Goal: Task Accomplishment & Management: Use online tool/utility

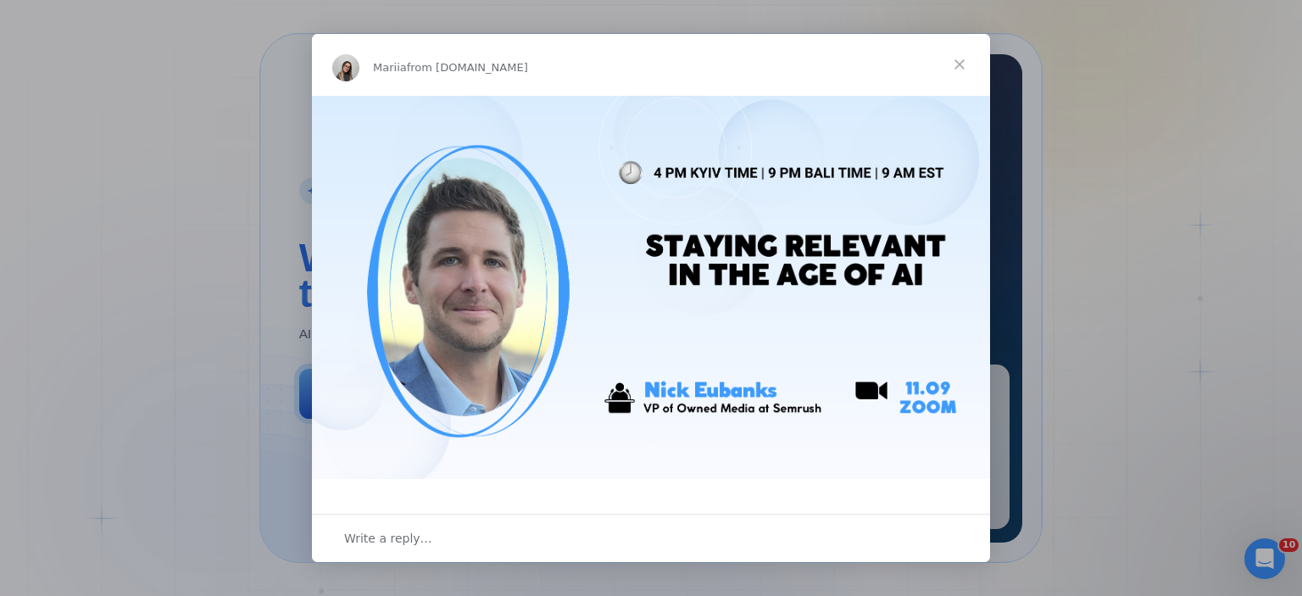
click at [960, 63] on span "Close" at bounding box center [959, 64] width 61 height 61
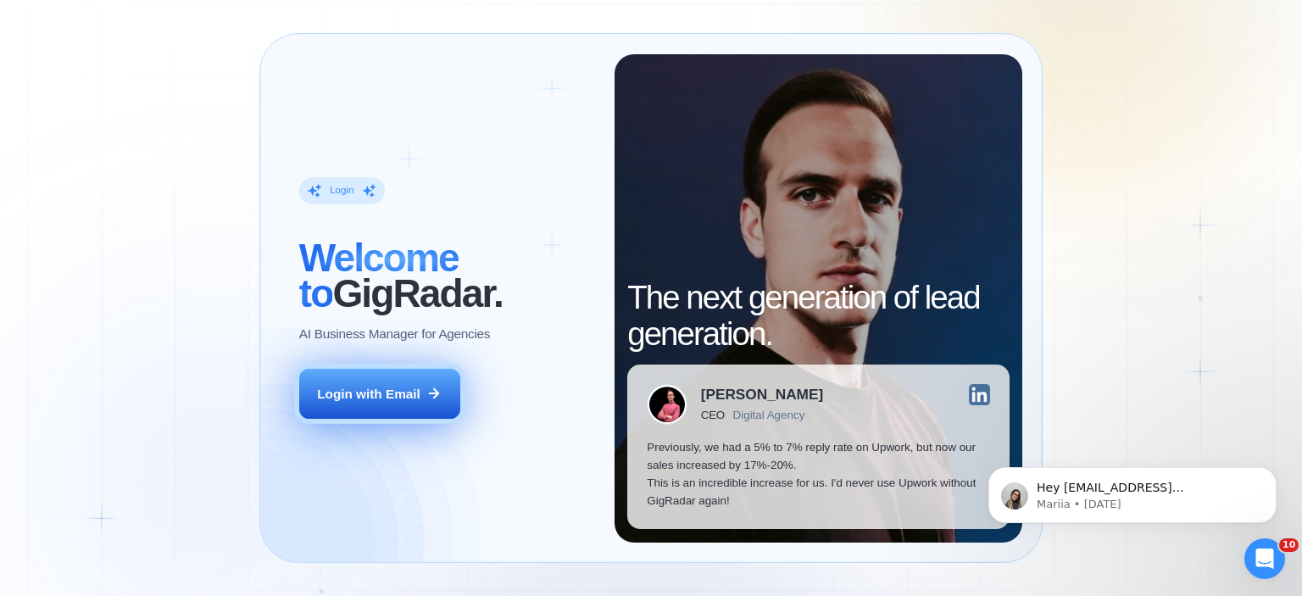
click at [379, 378] on button "Login with Email" at bounding box center [379, 394] width 161 height 51
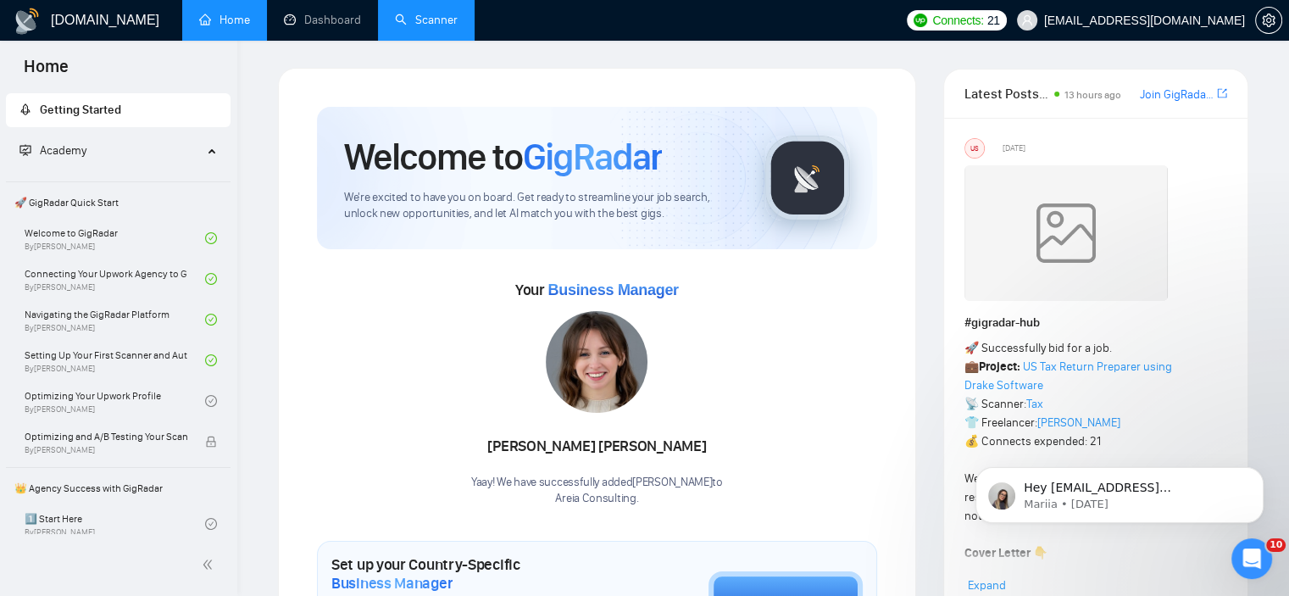
click at [404, 27] on link "Scanner" at bounding box center [426, 20] width 63 height 14
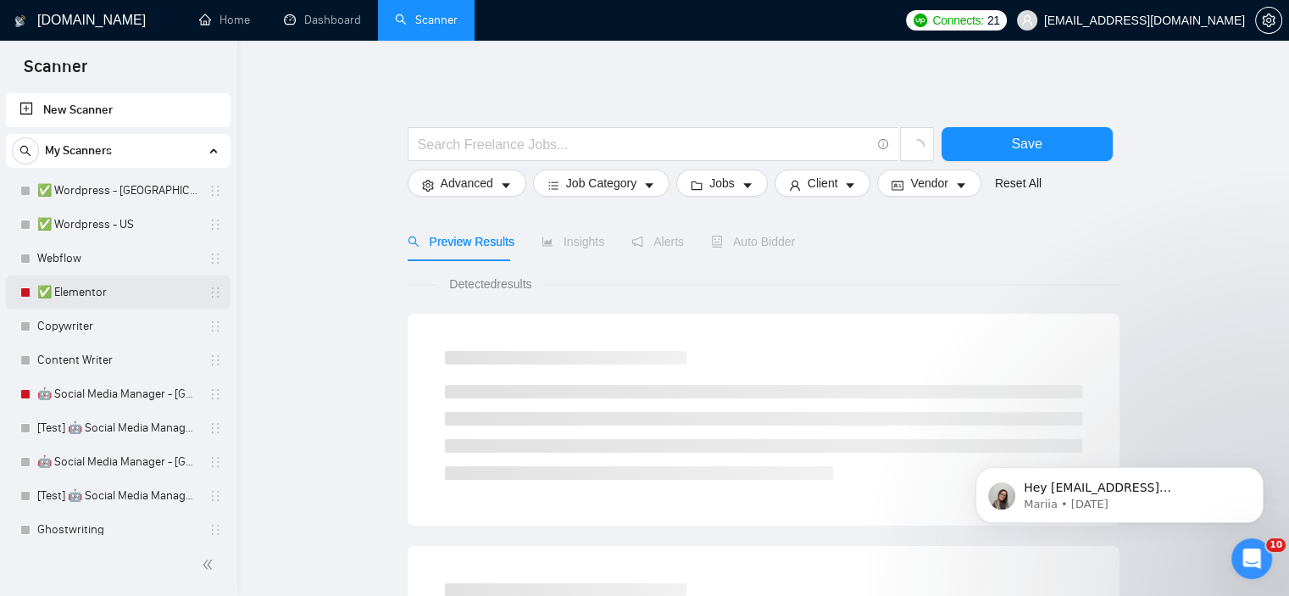
click at [62, 292] on link "✅ Elementor" at bounding box center [117, 293] width 161 height 34
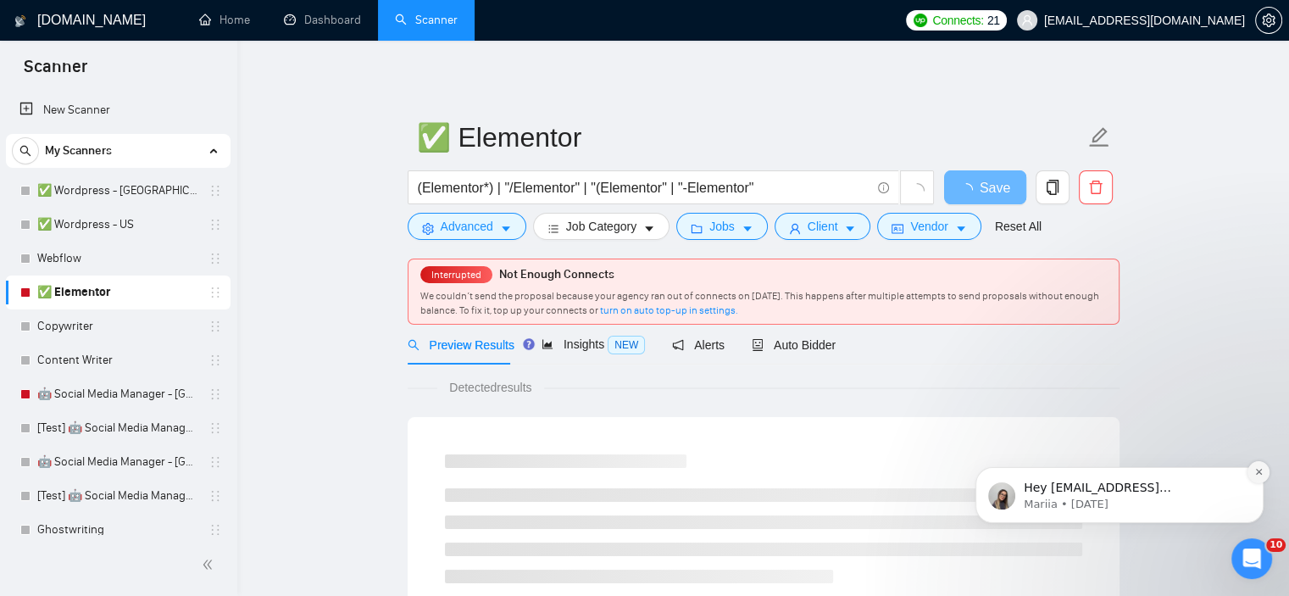
click at [1254, 473] on button "Dismiss notification" at bounding box center [1259, 472] width 22 height 22
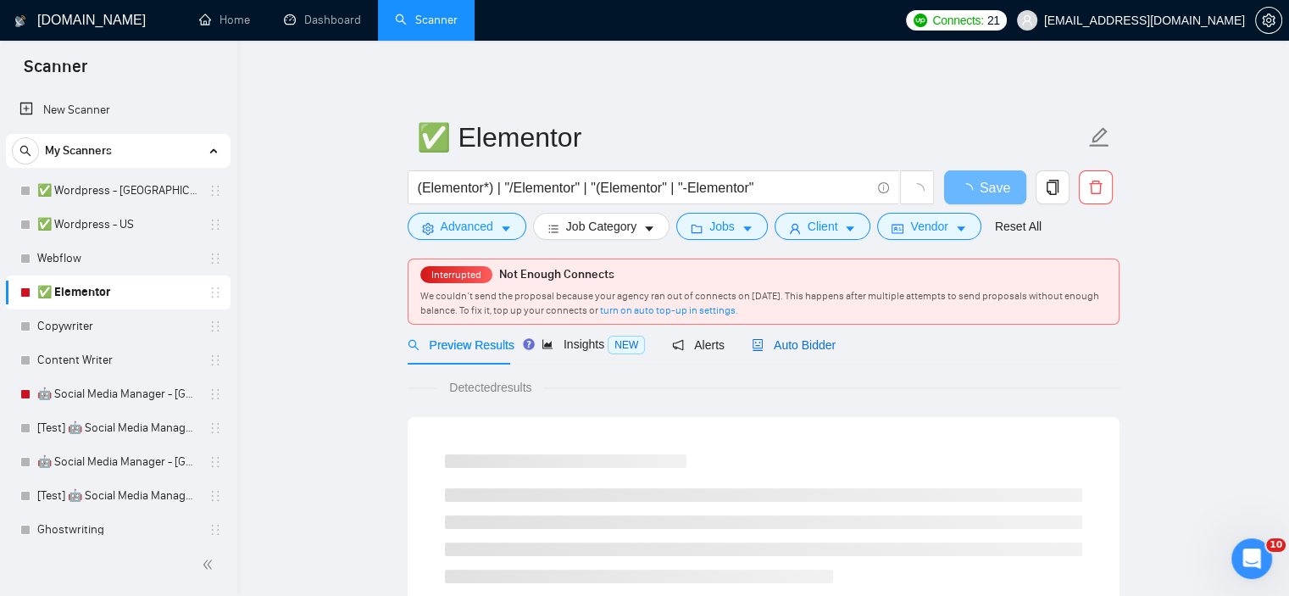
click at [784, 339] on span "Auto Bidder" at bounding box center [794, 345] width 84 height 14
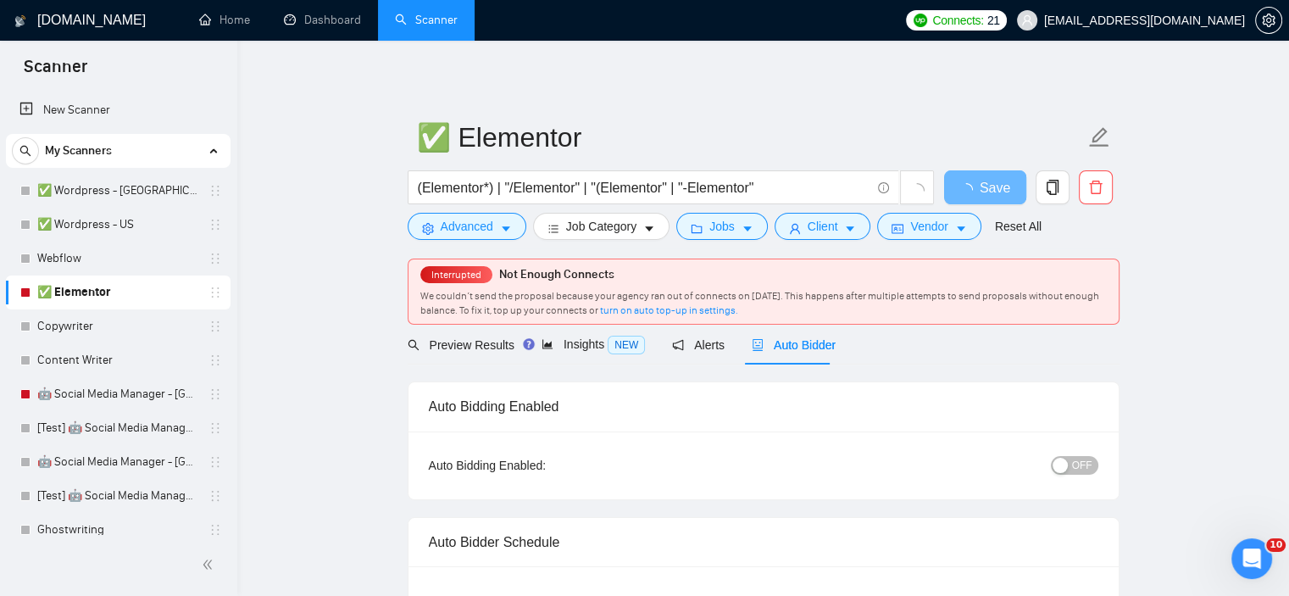
click at [1085, 470] on span "OFF" at bounding box center [1082, 465] width 20 height 19
click at [956, 181] on button "Save" at bounding box center [985, 187] width 82 height 34
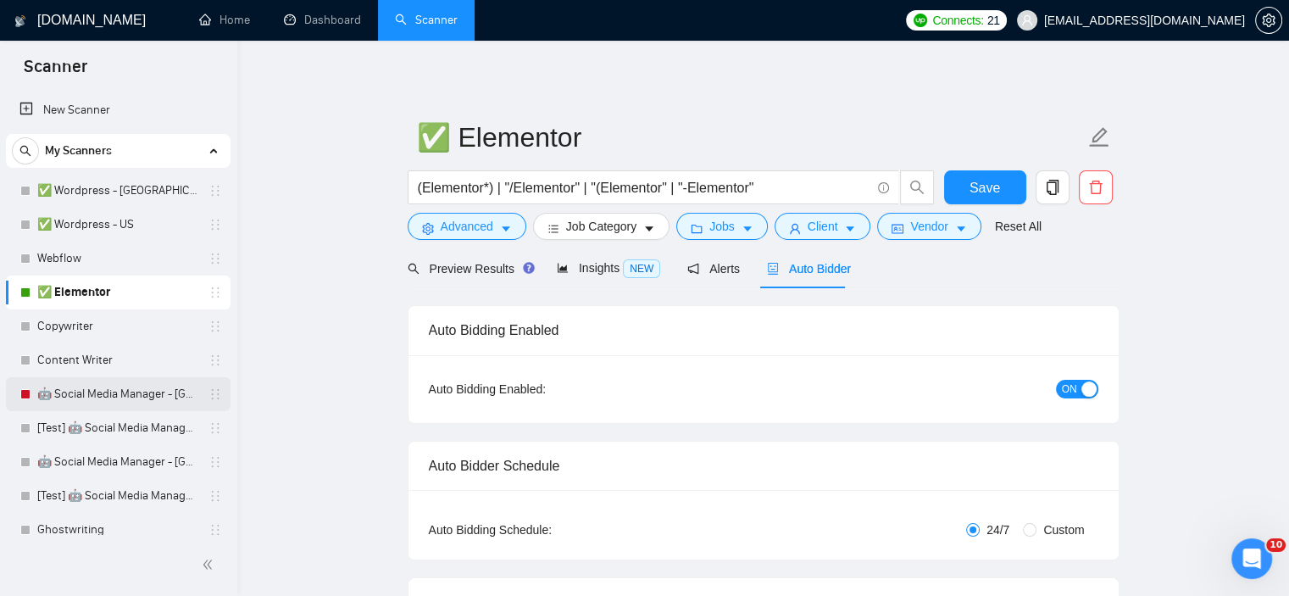
click at [121, 395] on link "🤖 Social Media Manager - [GEOGRAPHIC_DATA]" at bounding box center [117, 394] width 161 height 34
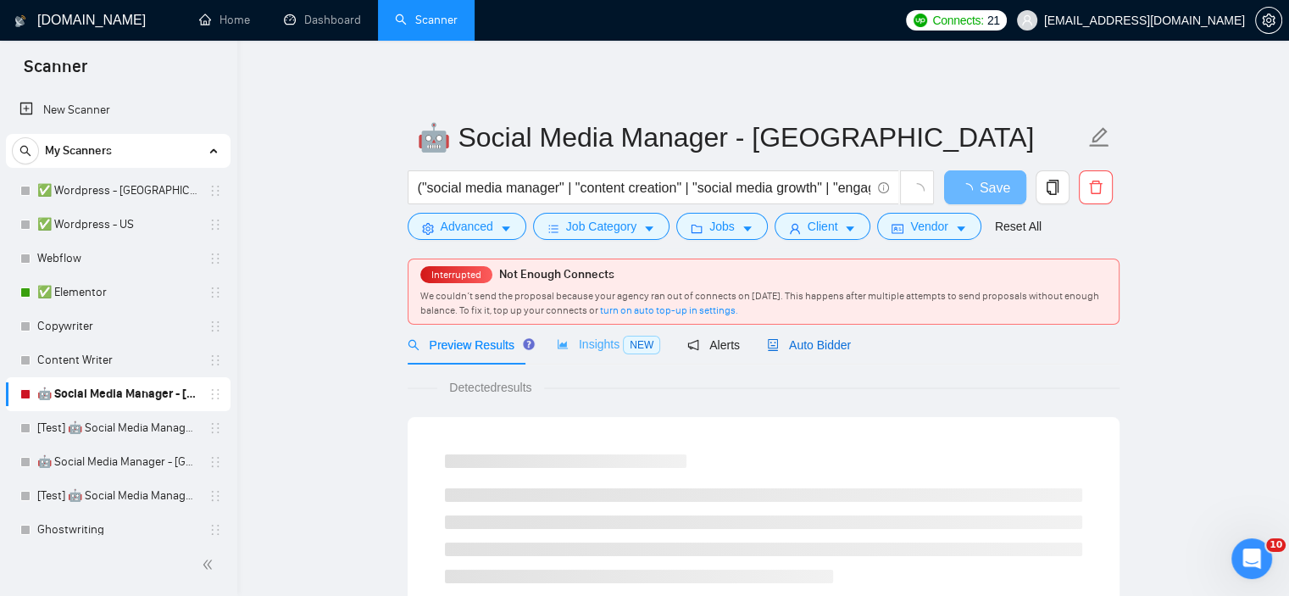
click at [793, 345] on span "Auto Bidder" at bounding box center [809, 345] width 84 height 14
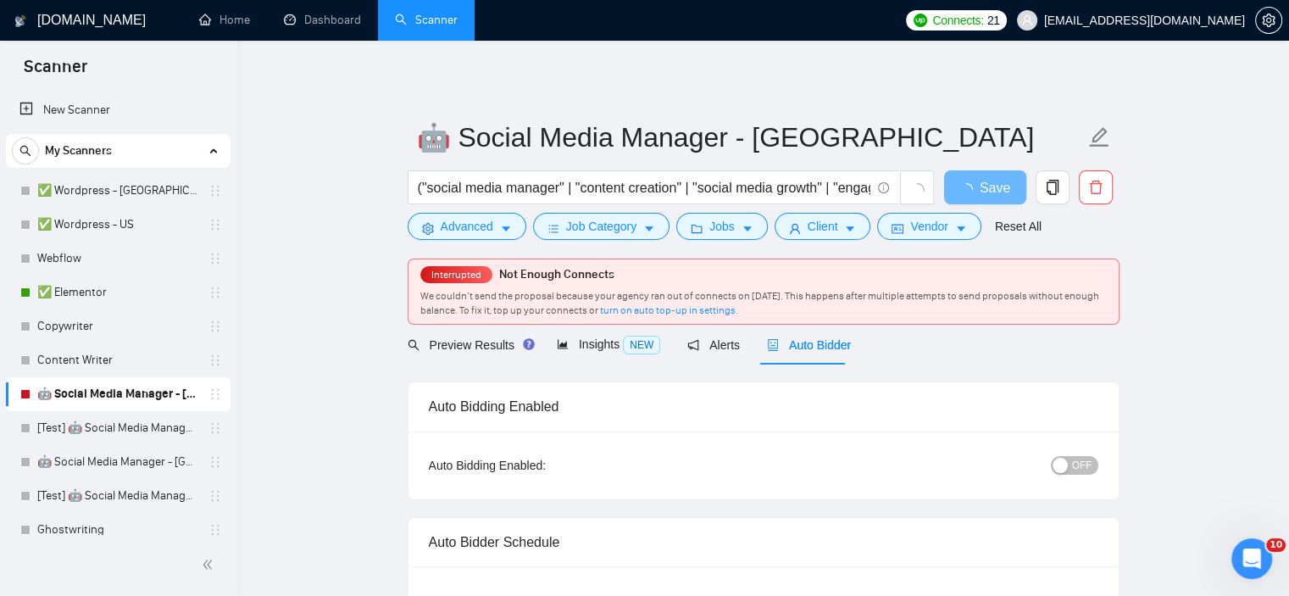
click at [1072, 461] on button "OFF" at bounding box center [1074, 465] width 47 height 19
click at [955, 181] on button "Save" at bounding box center [985, 187] width 82 height 34
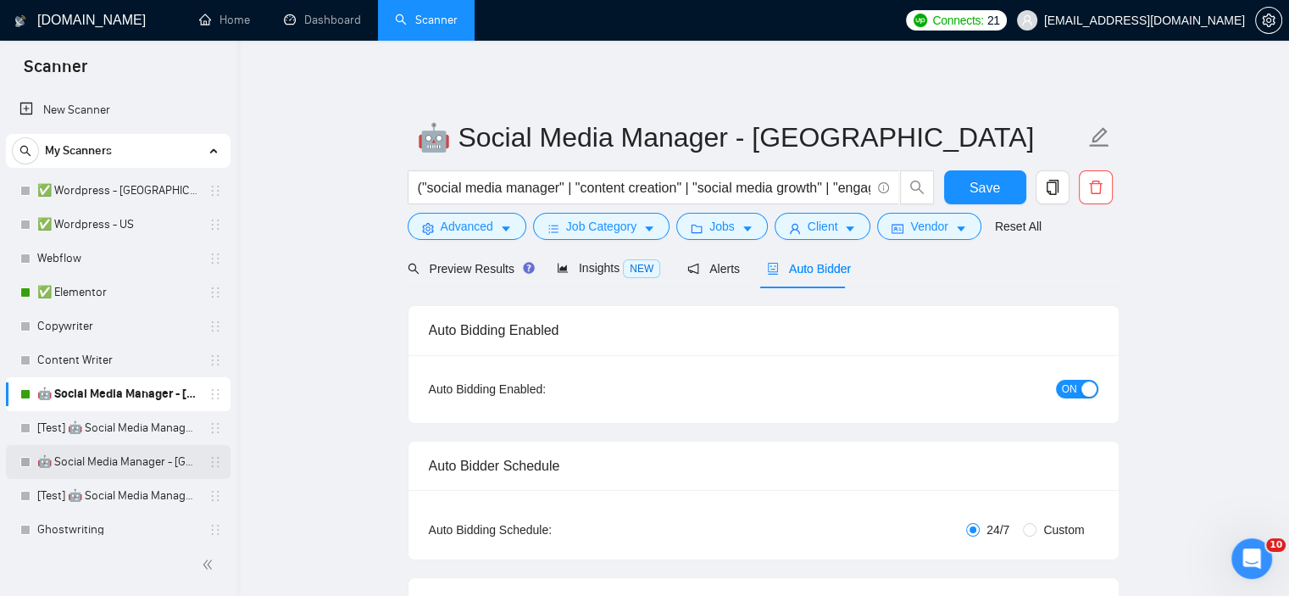
click at [114, 459] on link "🤖 Social Media Manager - [GEOGRAPHIC_DATA]" at bounding box center [117, 462] width 161 height 34
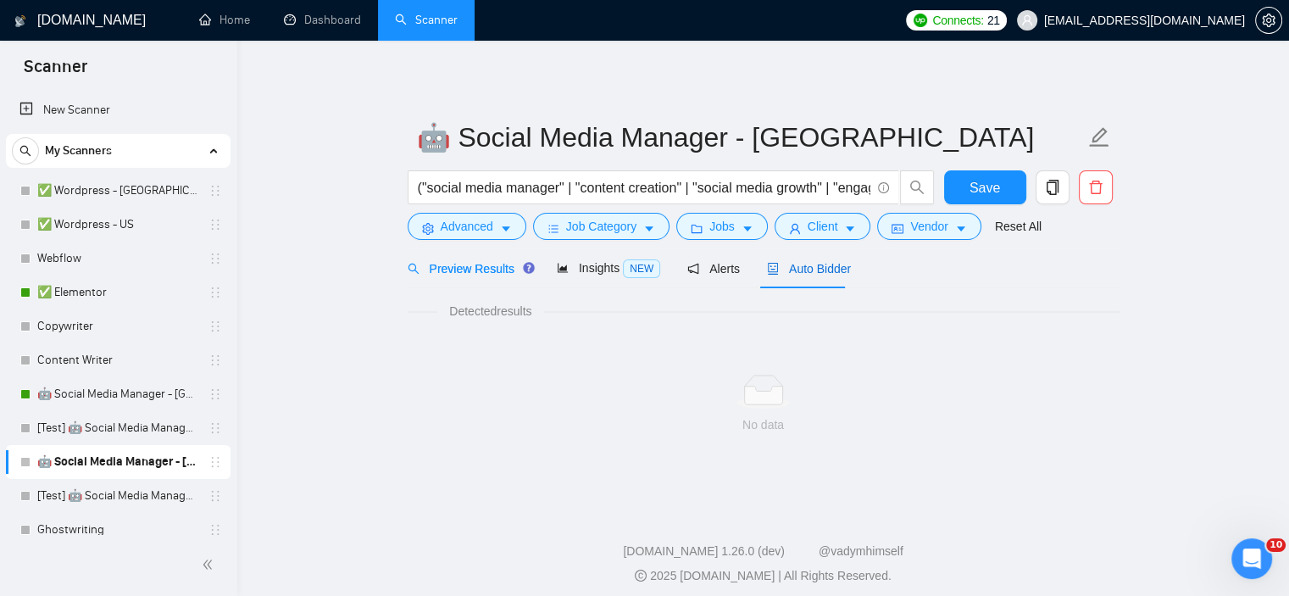
click at [787, 276] on div "Auto Bidder" at bounding box center [809, 268] width 84 height 19
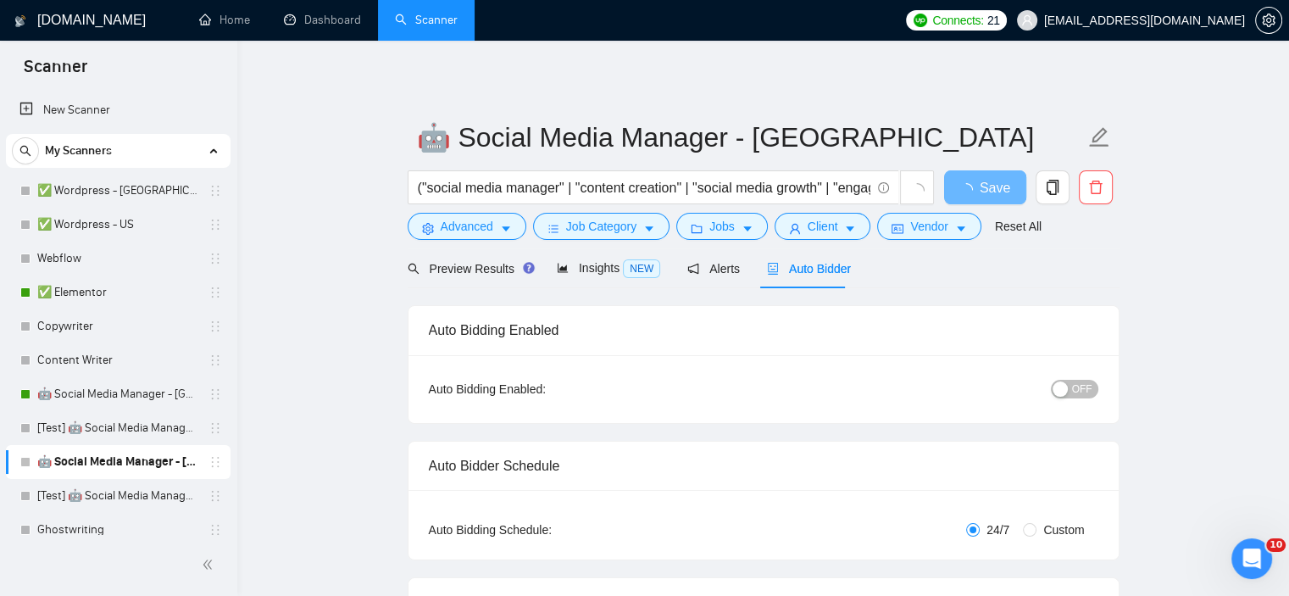
click at [821, 281] on div "Auto Bidder" at bounding box center [809, 268] width 84 height 40
click at [1073, 392] on button "OFF" at bounding box center [1074, 389] width 47 height 19
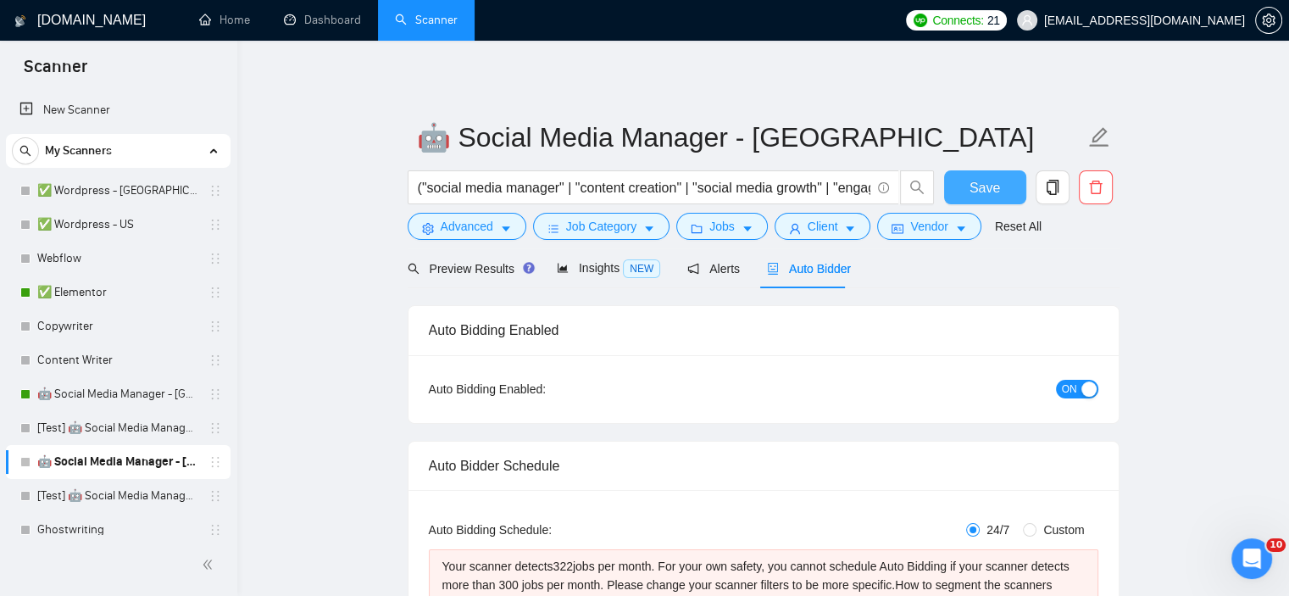
click at [981, 184] on span "Save" at bounding box center [985, 187] width 31 height 21
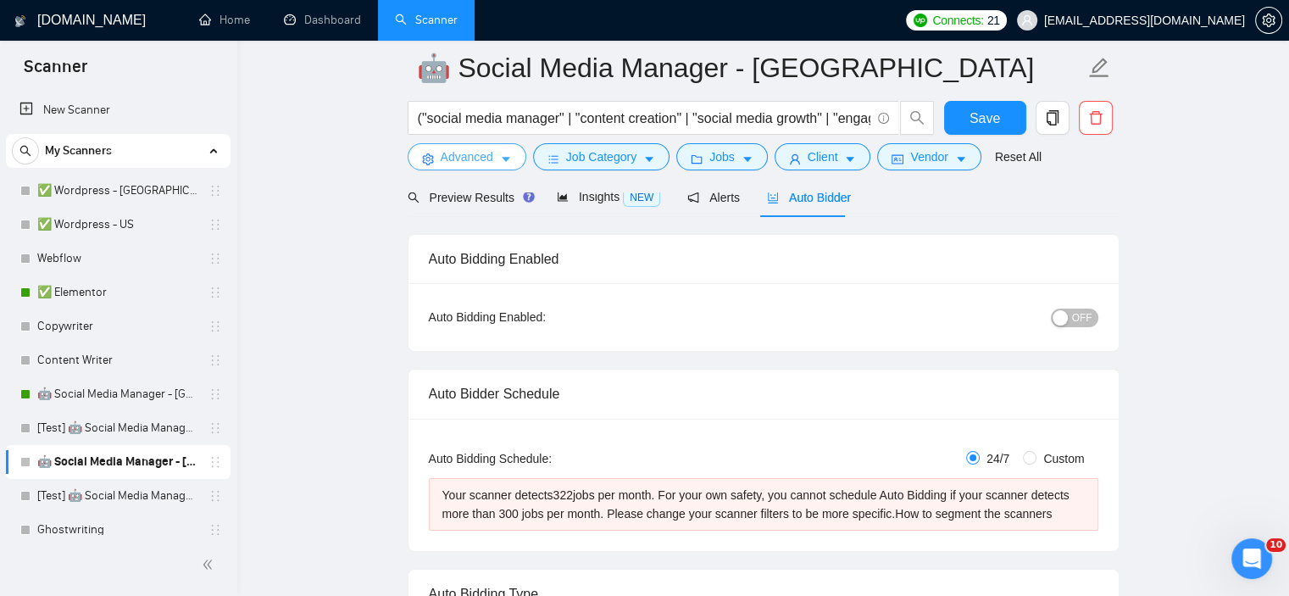
click at [455, 162] on span "Advanced" at bounding box center [467, 157] width 53 height 19
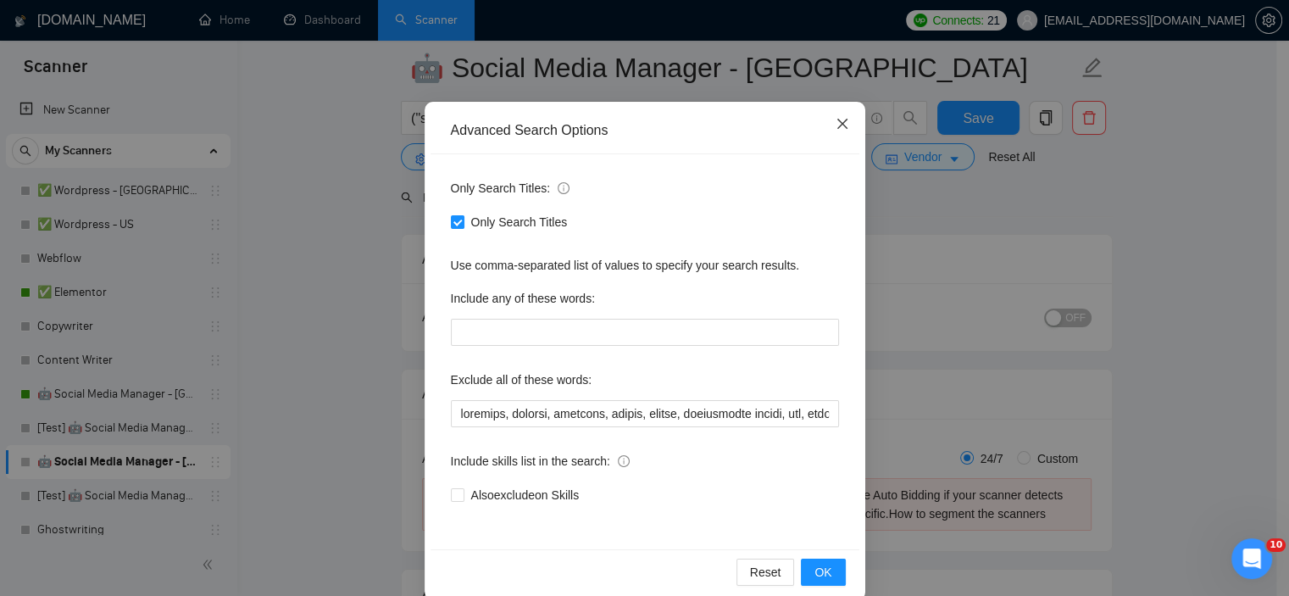
click at [837, 126] on icon "close" at bounding box center [842, 124] width 10 height 10
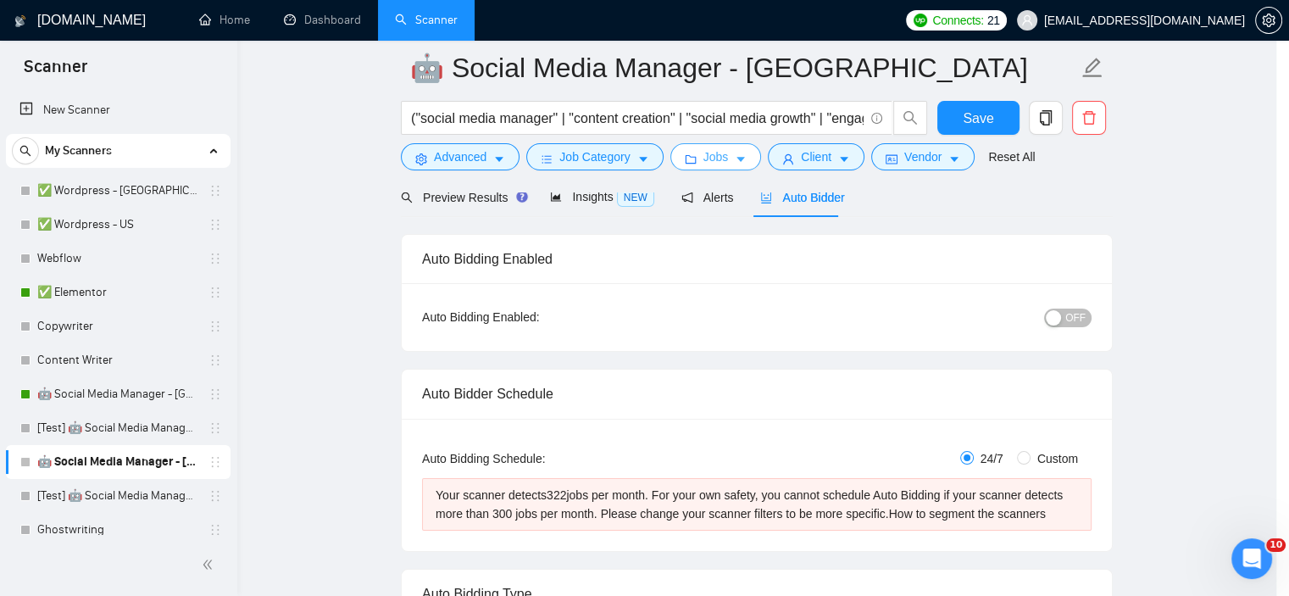
scroll to position [24, 0]
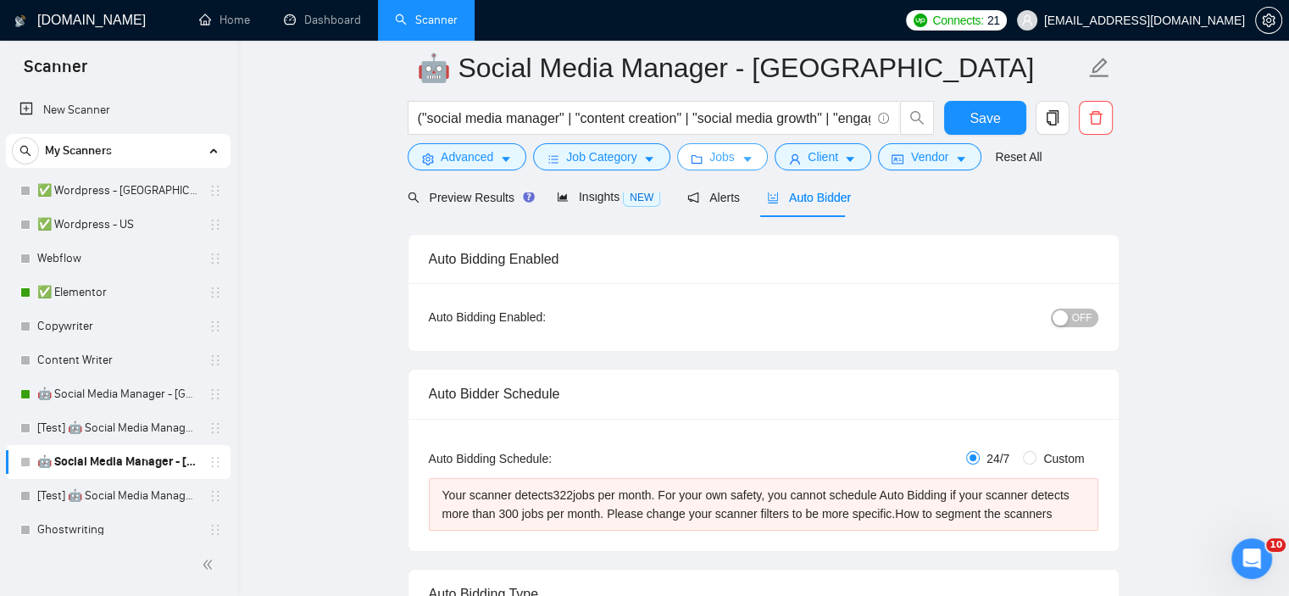
click at [699, 161] on button "Jobs" at bounding box center [722, 156] width 92 height 27
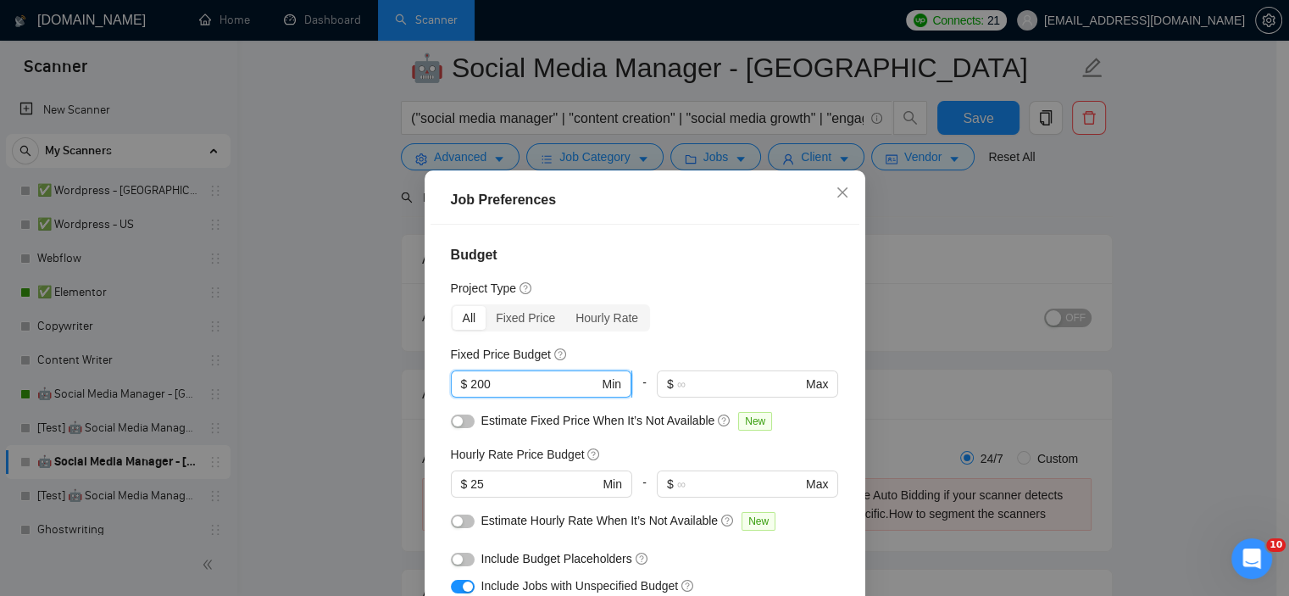
click at [470, 379] on input "200" at bounding box center [534, 384] width 128 height 19
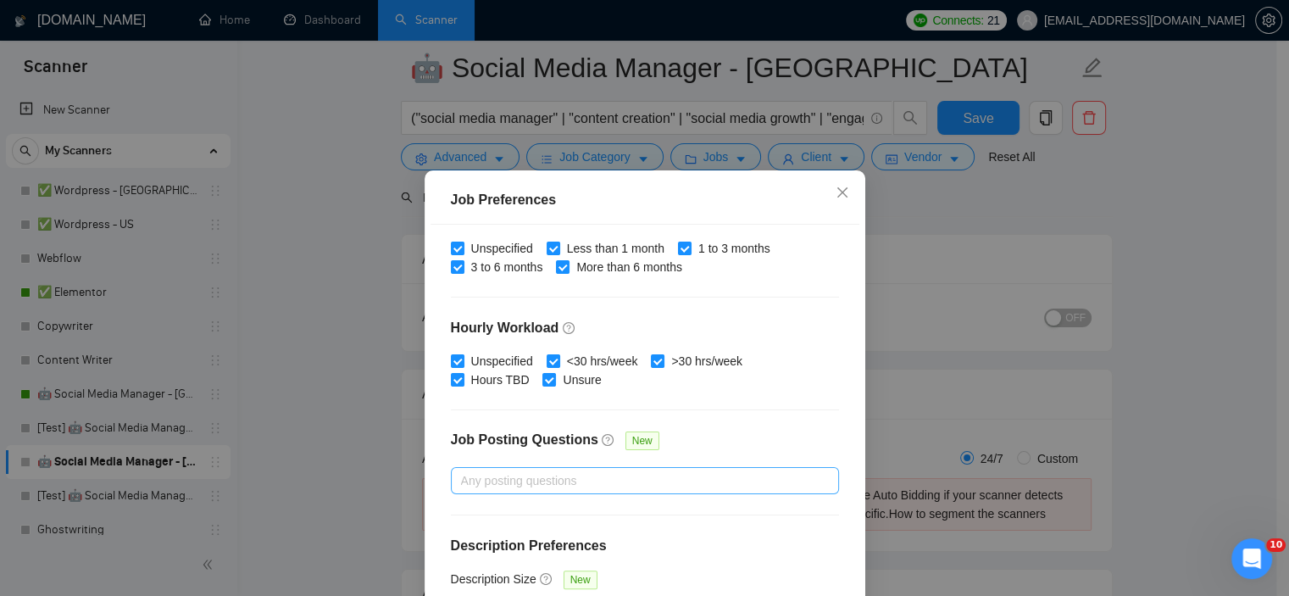
scroll to position [120, 0]
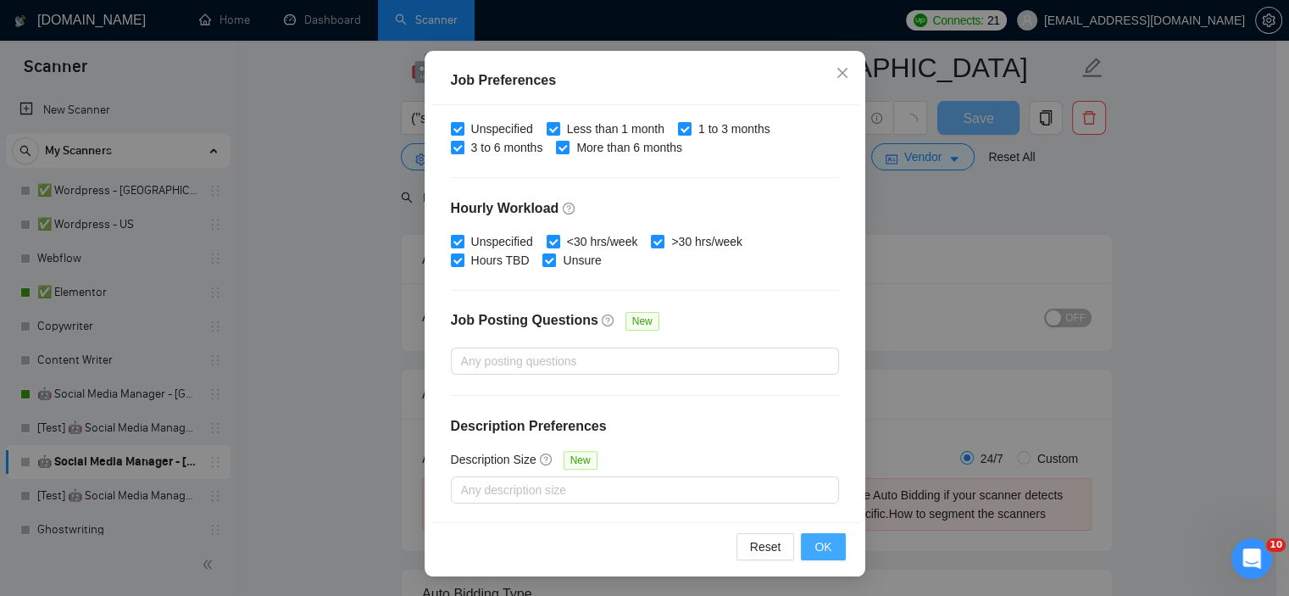
type input "250"
click at [823, 537] on span "OK" at bounding box center [823, 546] width 17 height 19
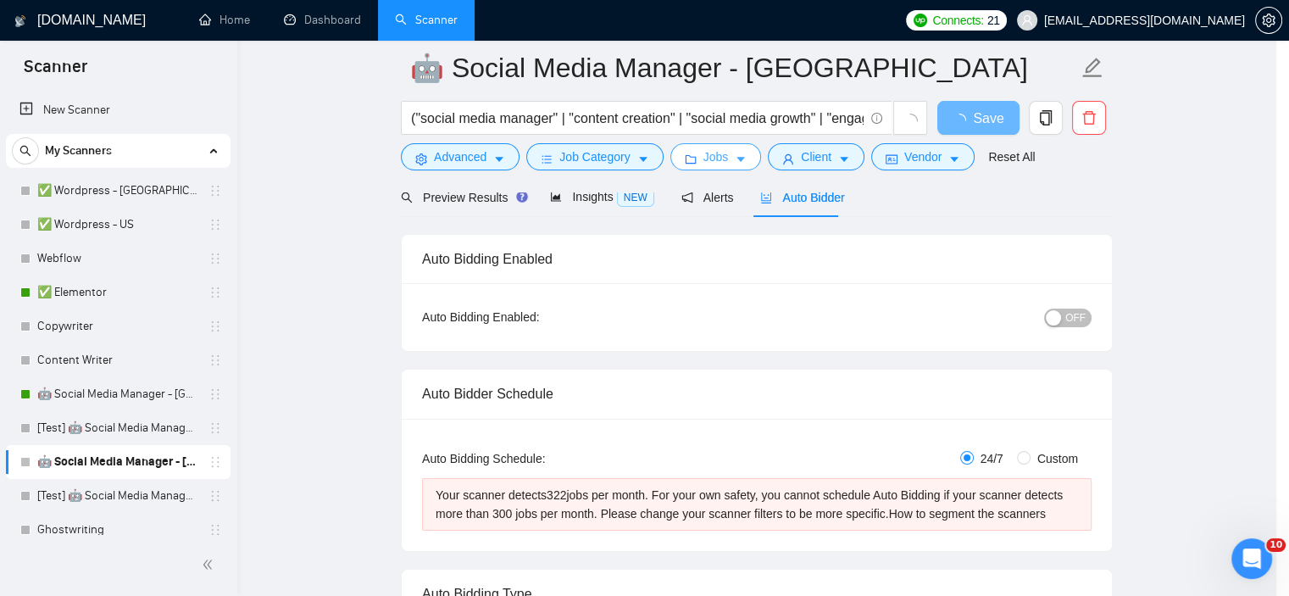
scroll to position [0, 0]
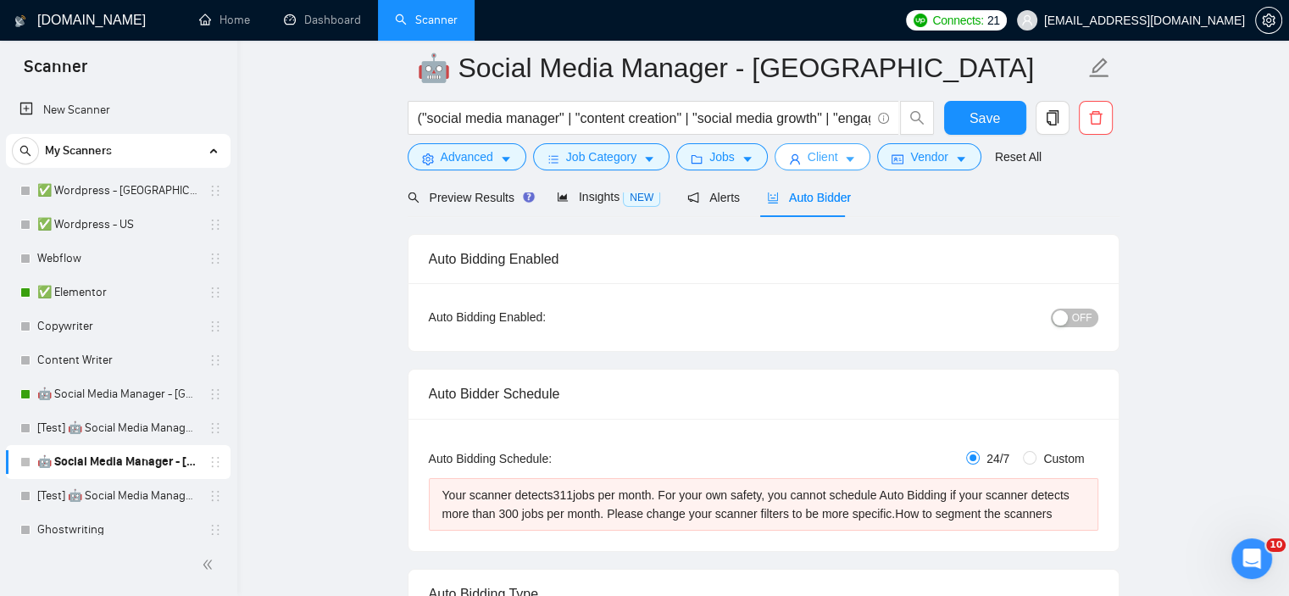
click at [811, 159] on span "Client" at bounding box center [823, 157] width 31 height 19
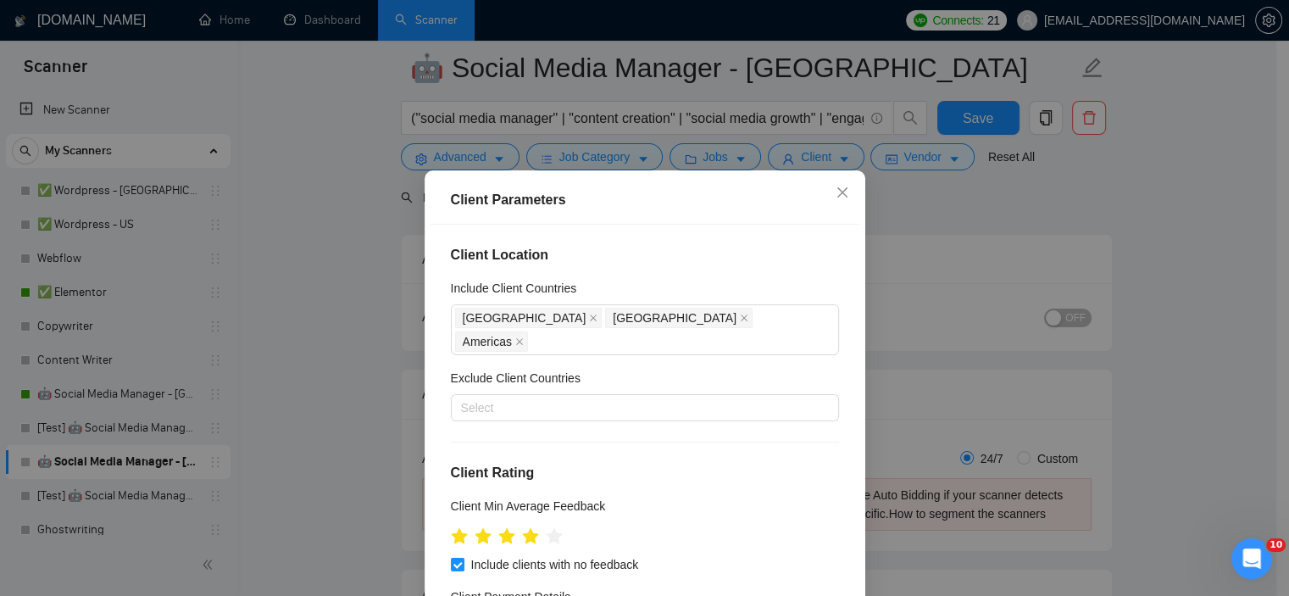
click at [625, 153] on div "Client Parameters Client Location Include Client Countries [GEOGRAPHIC_DATA] [G…" at bounding box center [644, 298] width 1289 height 596
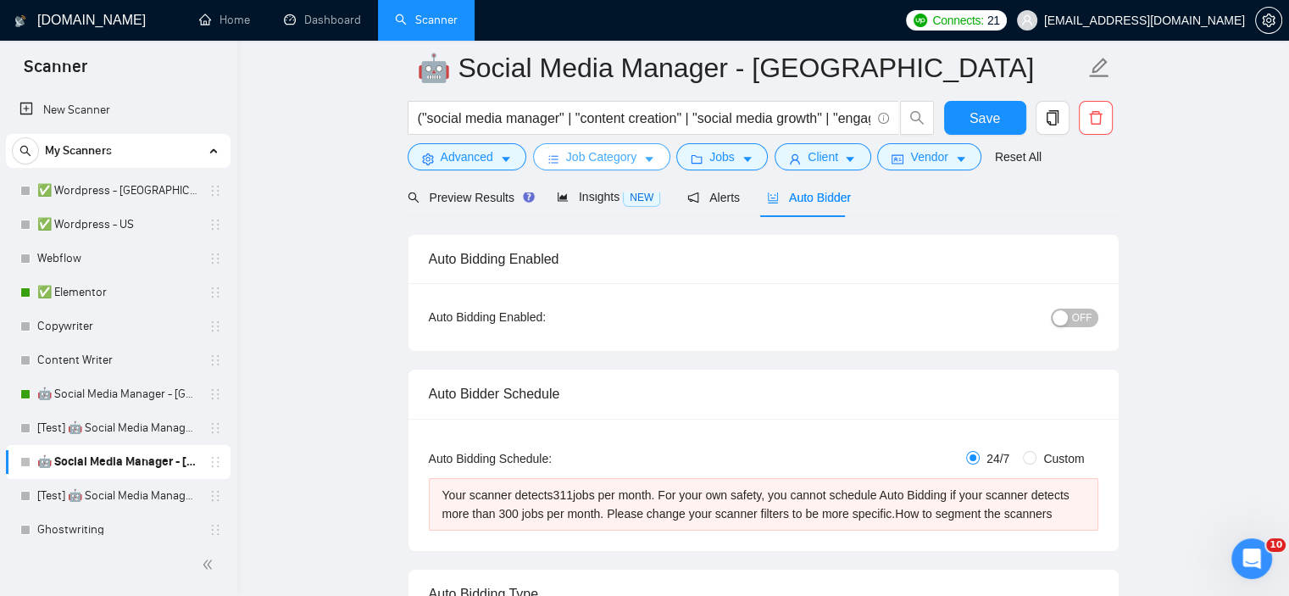
click at [610, 153] on span "Job Category" at bounding box center [601, 157] width 70 height 19
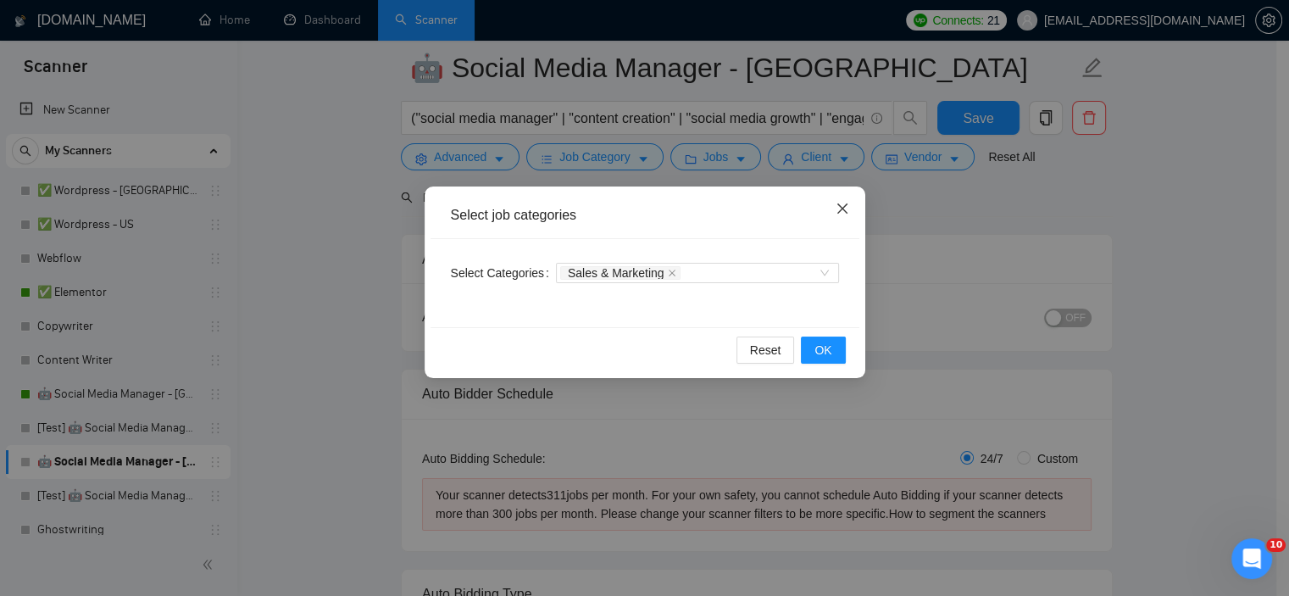
click at [836, 216] on span "Close" at bounding box center [843, 209] width 46 height 46
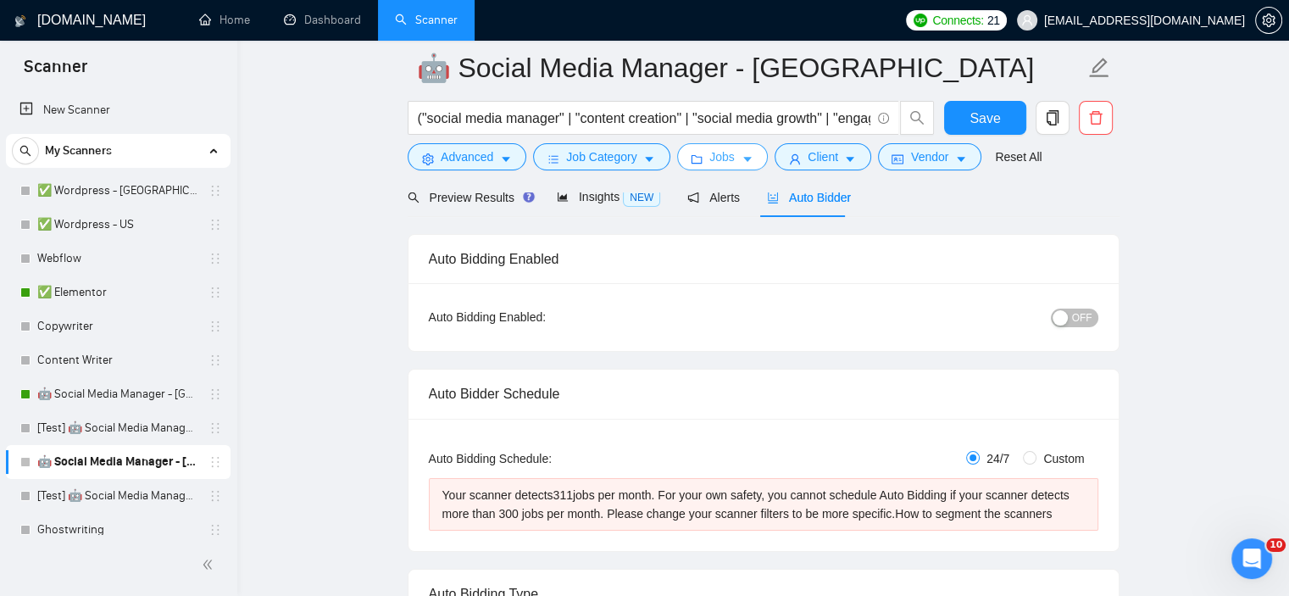
click at [703, 156] on button "Jobs" at bounding box center [722, 156] width 92 height 27
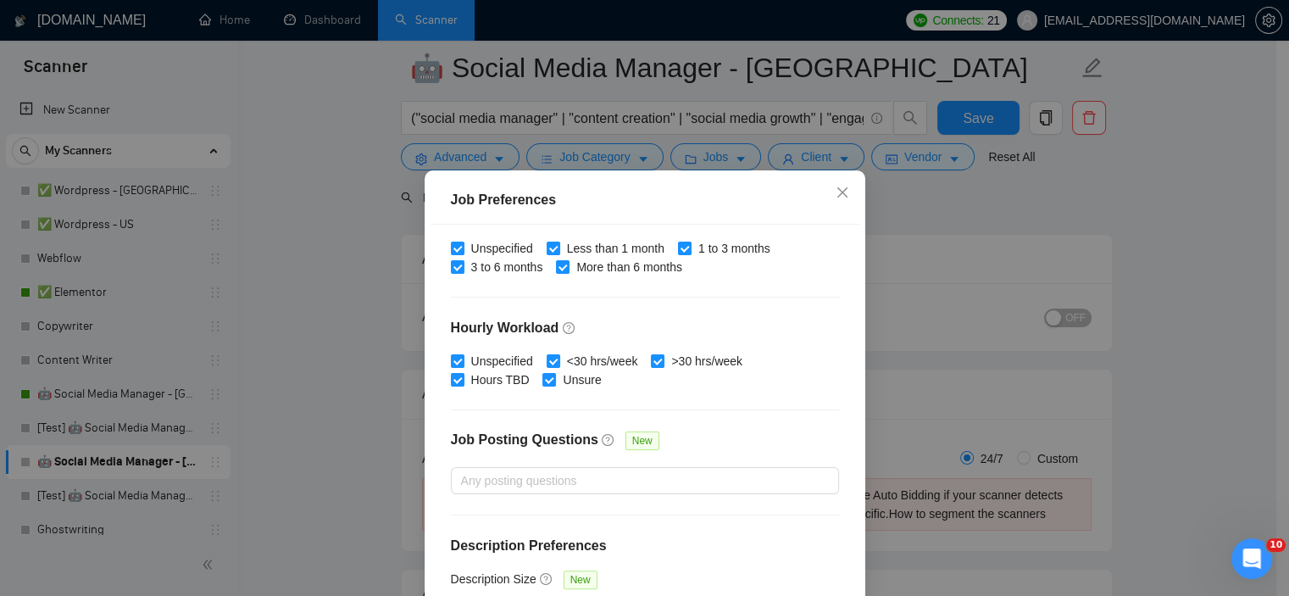
click at [940, 331] on div "Job Preferences Budget Project Type All Fixed Price Hourly Rate Fixed Price Bud…" at bounding box center [644, 298] width 1289 height 596
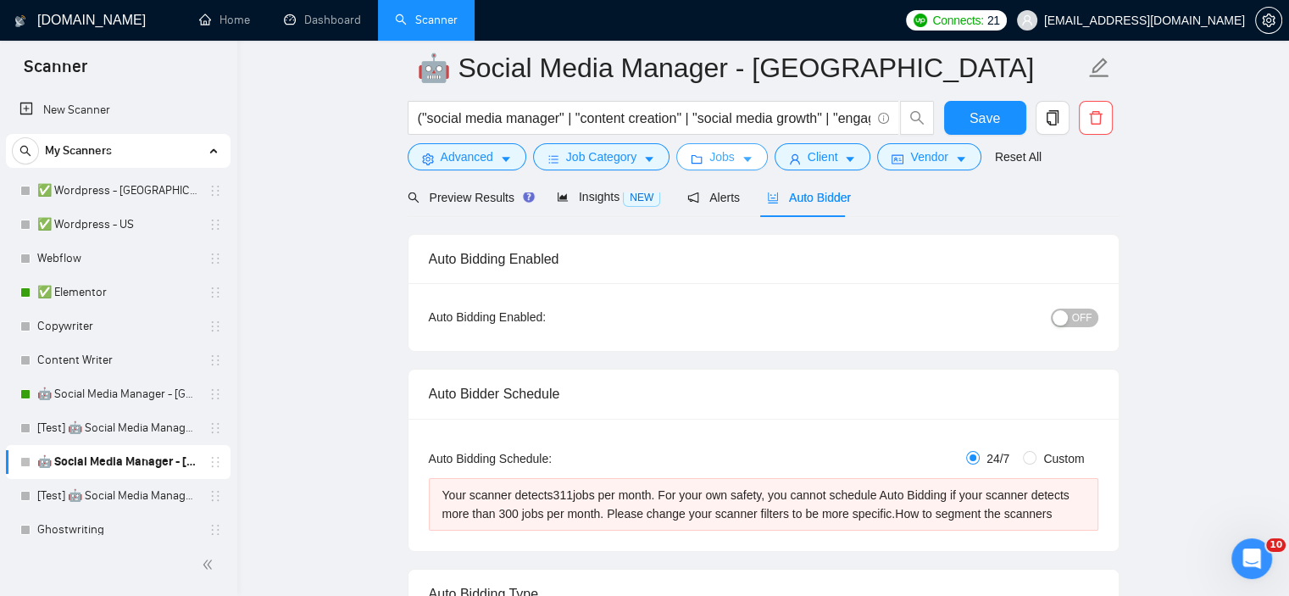
click at [722, 155] on span "Jobs" at bounding box center [722, 157] width 25 height 19
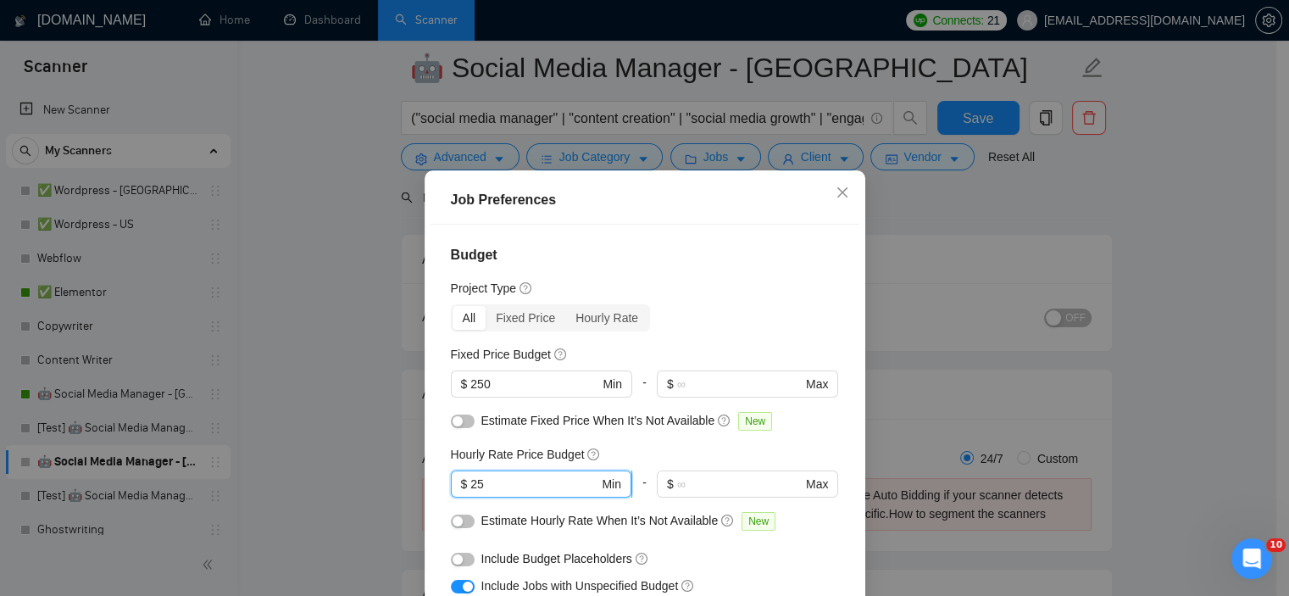
drag, startPoint x: 484, startPoint y: 484, endPoint x: 471, endPoint y: 484, distance: 12.7
click at [471, 484] on input "25" at bounding box center [534, 484] width 128 height 19
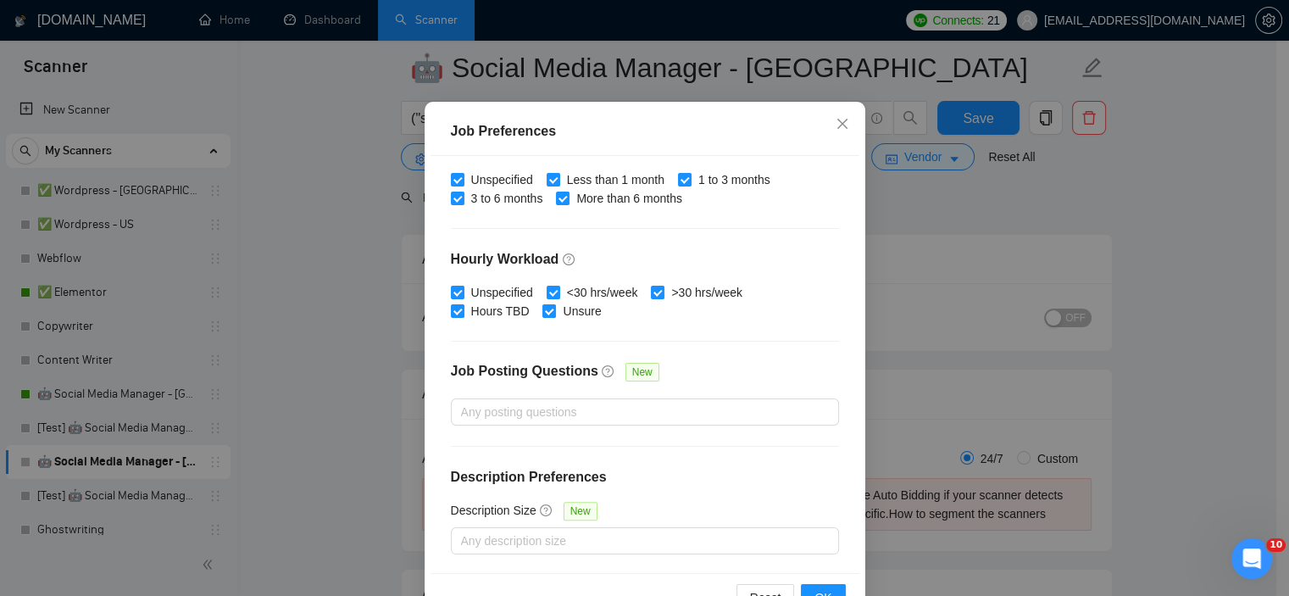
scroll to position [120, 0]
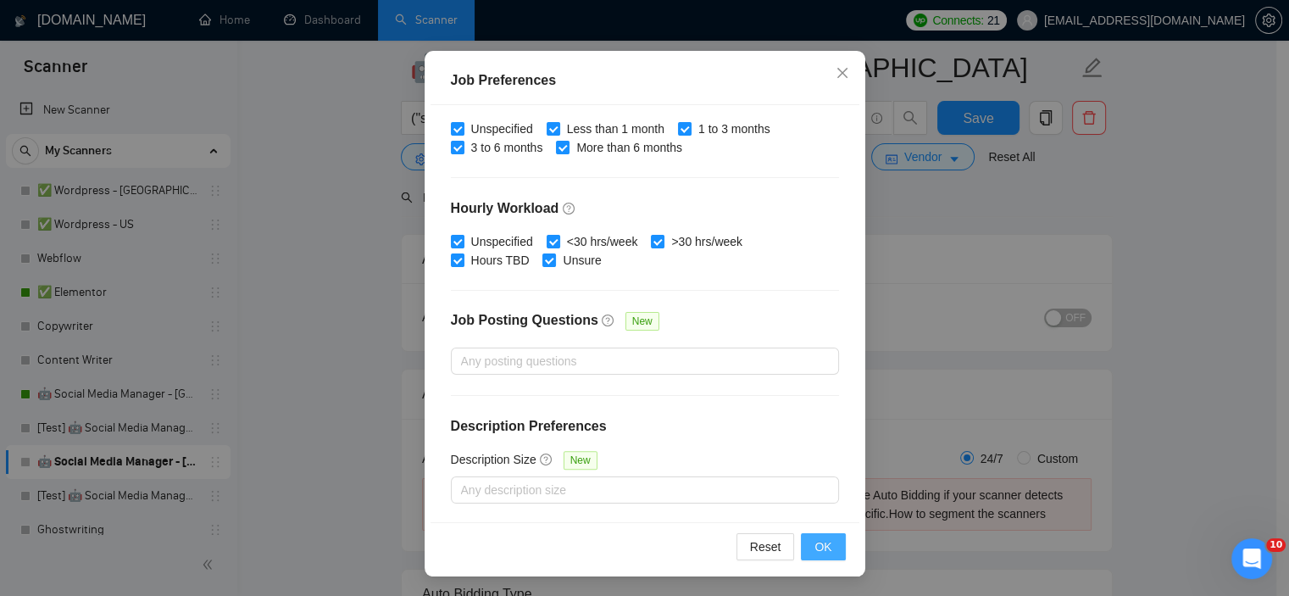
type input "27"
click at [815, 540] on span "OK" at bounding box center [823, 546] width 17 height 19
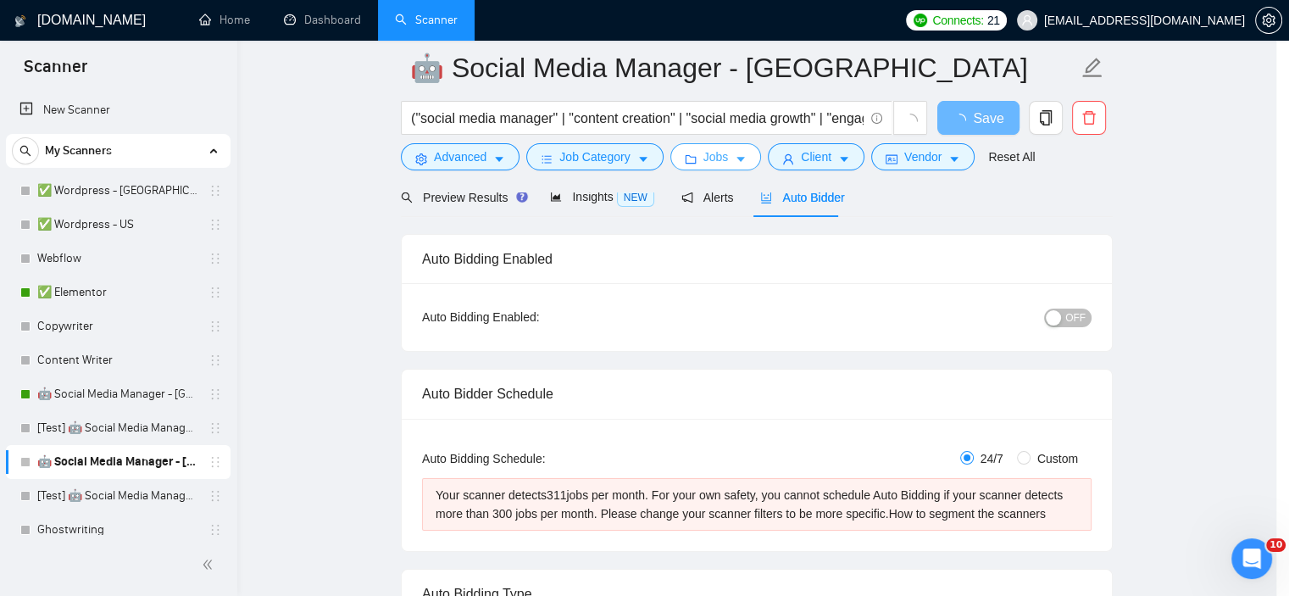
scroll to position [0, 0]
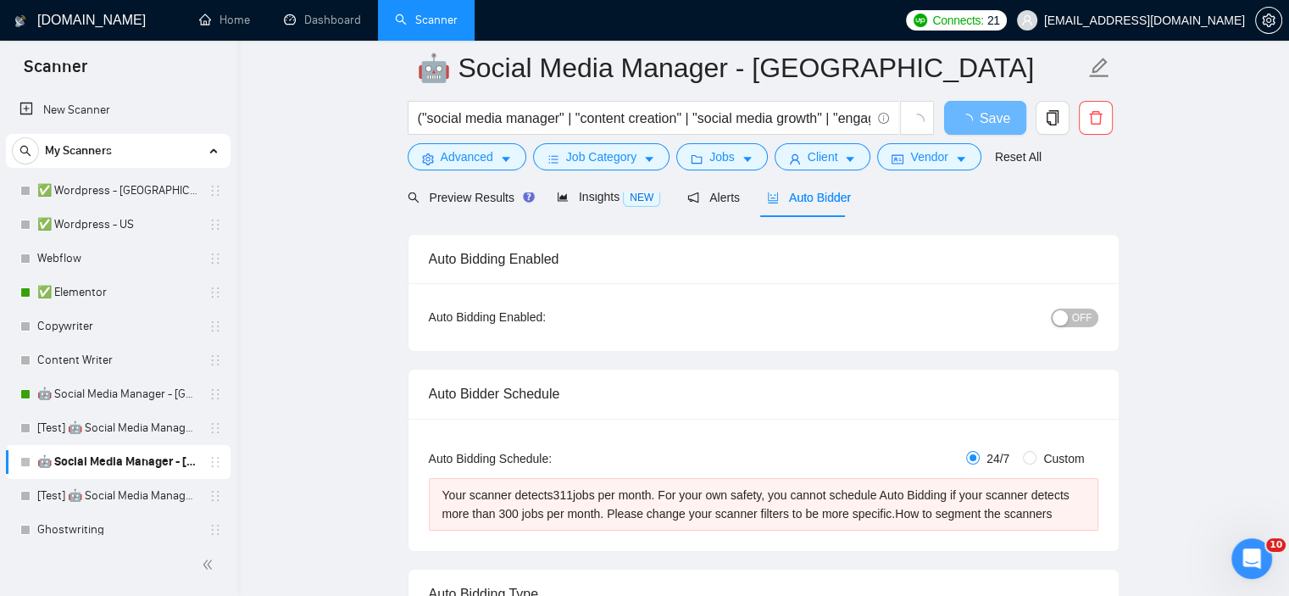
drag, startPoint x: 1008, startPoint y: 379, endPoint x: 1258, endPoint y: 367, distance: 250.4
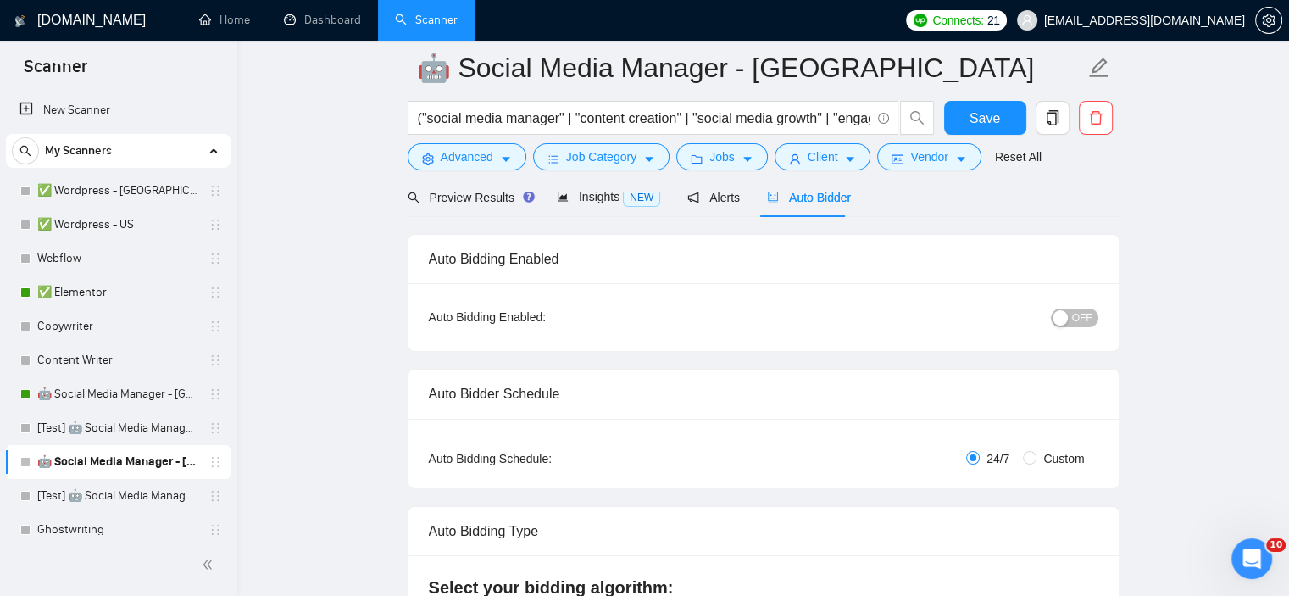
click at [1074, 312] on span "OFF" at bounding box center [1082, 318] width 20 height 19
click at [988, 126] on span "Save" at bounding box center [985, 118] width 31 height 21
